Goal: Transaction & Acquisition: Purchase product/service

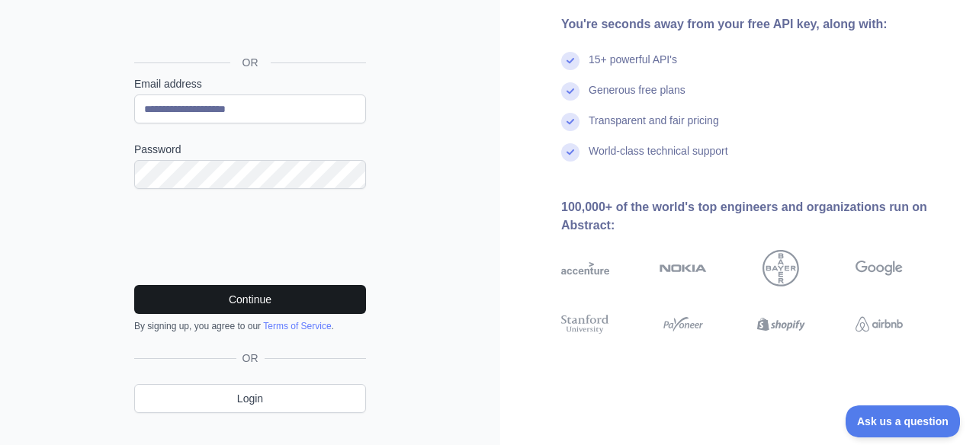
click at [198, 300] on button "Continue" at bounding box center [250, 299] width 232 height 29
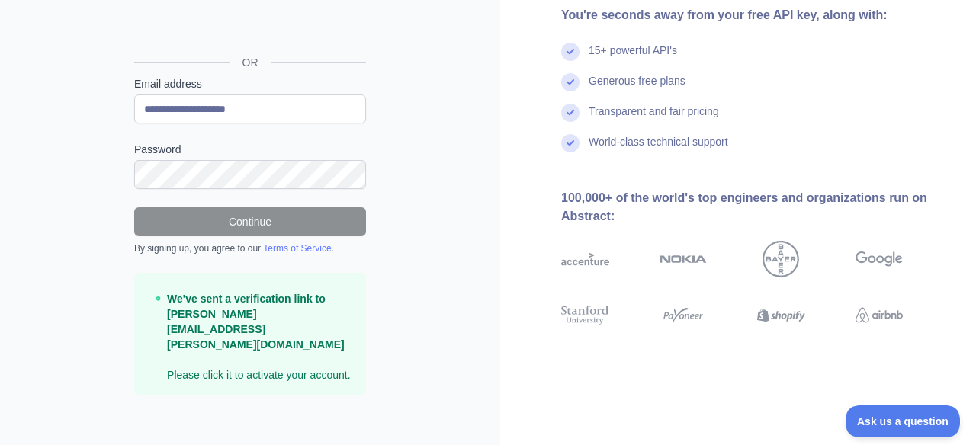
scroll to position [146, 0]
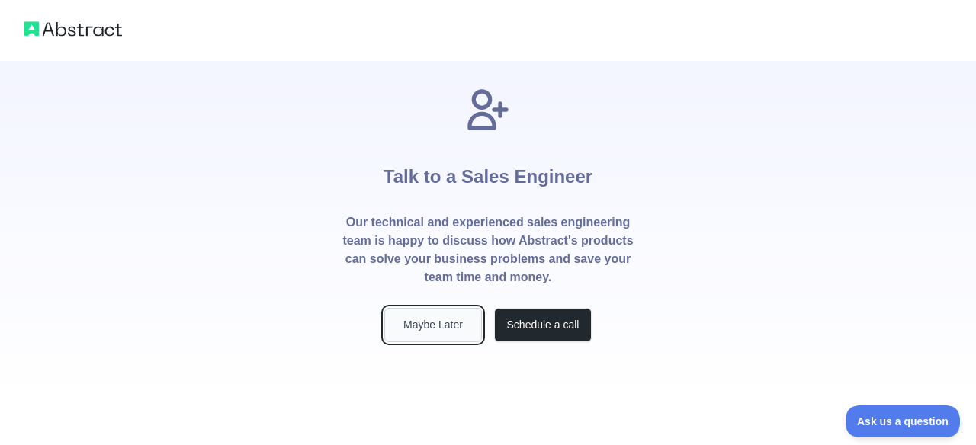
click at [466, 323] on button "Maybe Later" at bounding box center [433, 325] width 98 height 34
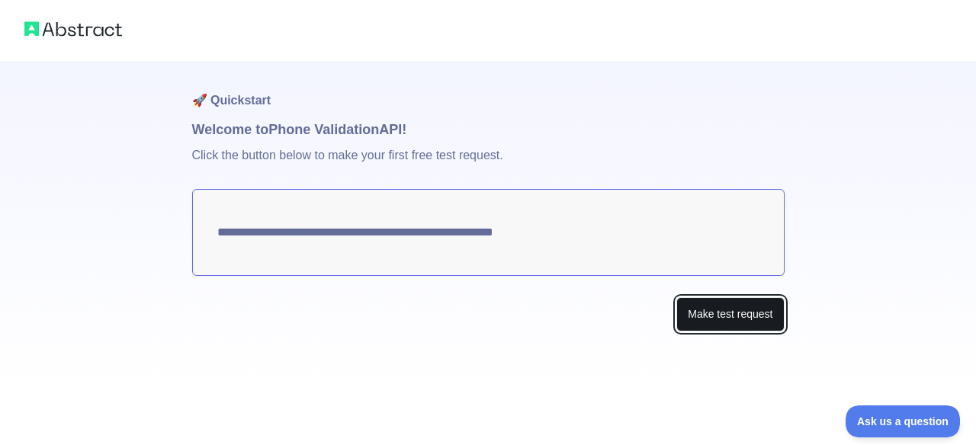
click at [692, 322] on button "Make test request" at bounding box center [729, 314] width 107 height 34
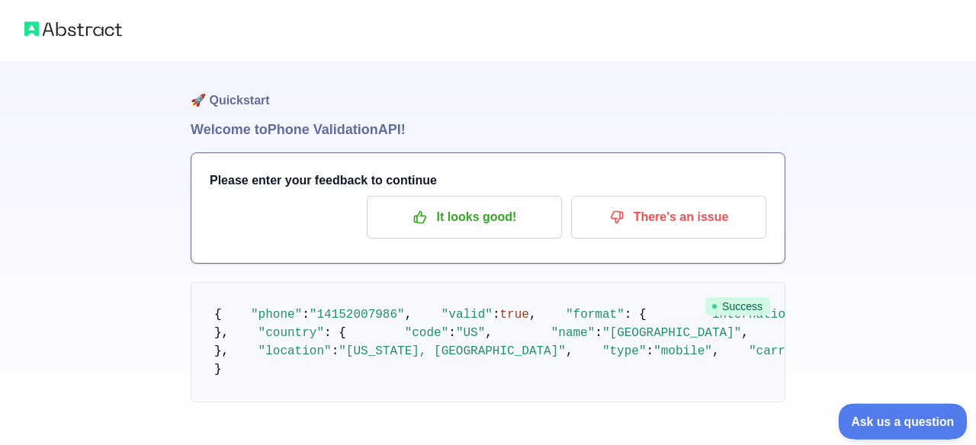
click at [876, 418] on span "Ask us a question" at bounding box center [895, 419] width 114 height 11
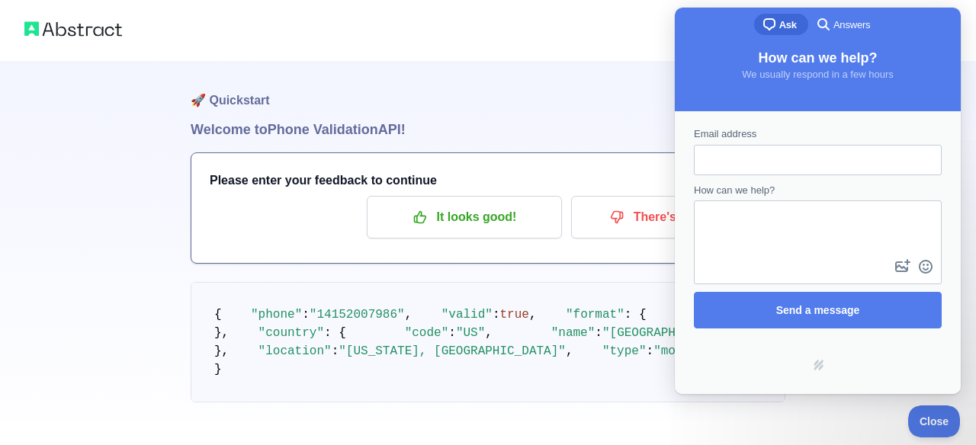
click at [587, 53] on div at bounding box center [488, 30] width 976 height 61
